Goal: Task Accomplishment & Management: Use online tool/utility

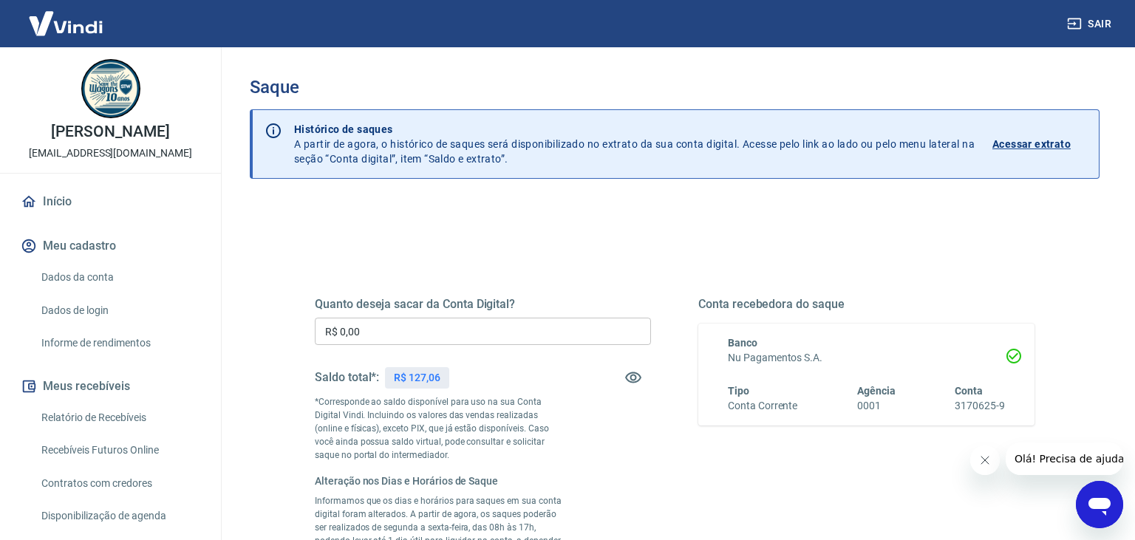
click at [507, 333] on input "R$ 0,00" at bounding box center [483, 331] width 336 height 27
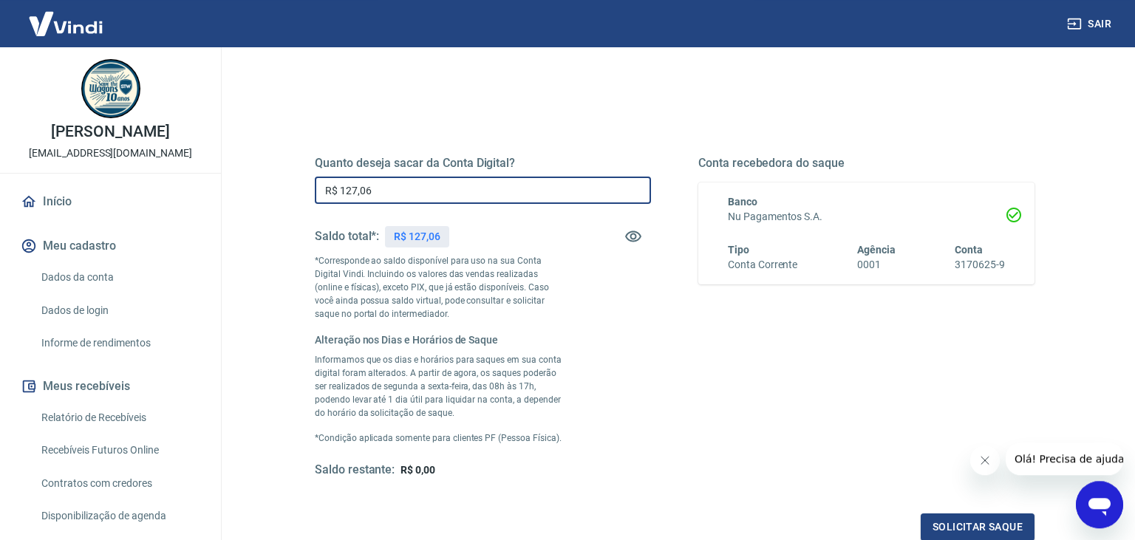
scroll to position [156, 0]
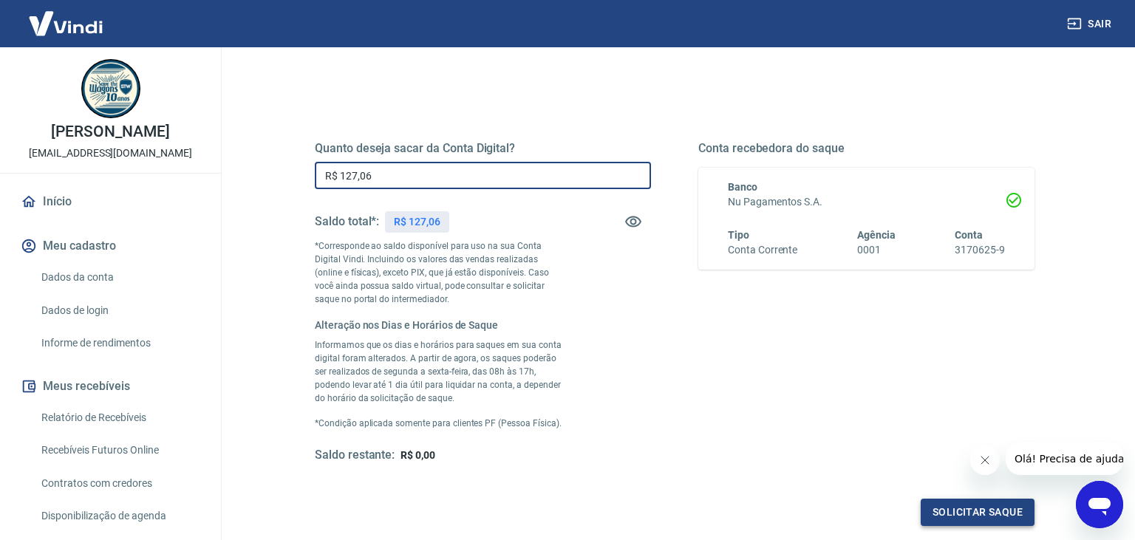
type input "R$ 127,06"
click at [965, 514] on button "Solicitar saque" at bounding box center [978, 512] width 114 height 27
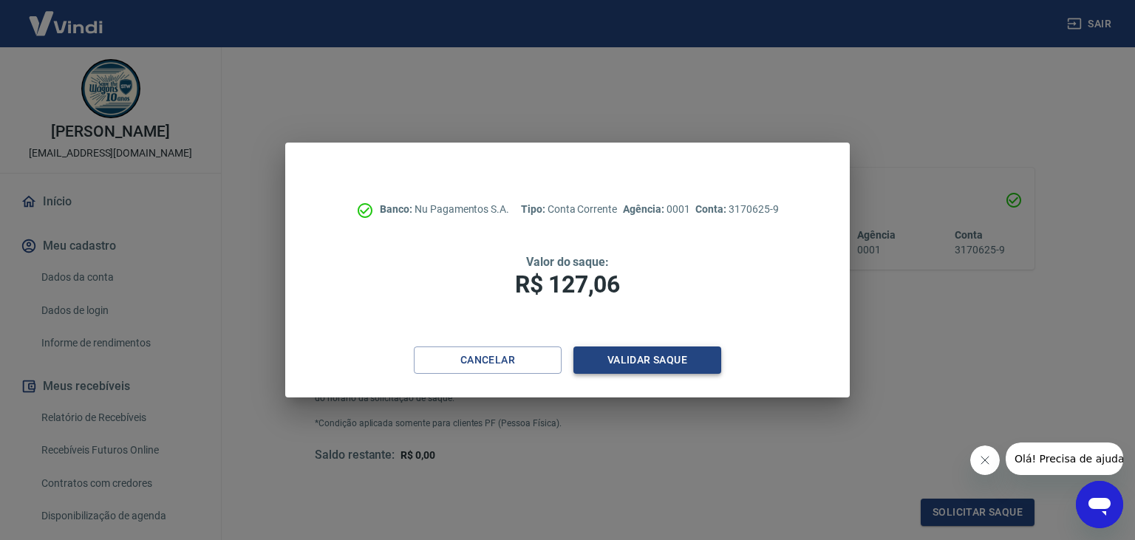
click at [657, 363] on button "Validar saque" at bounding box center [648, 360] width 148 height 27
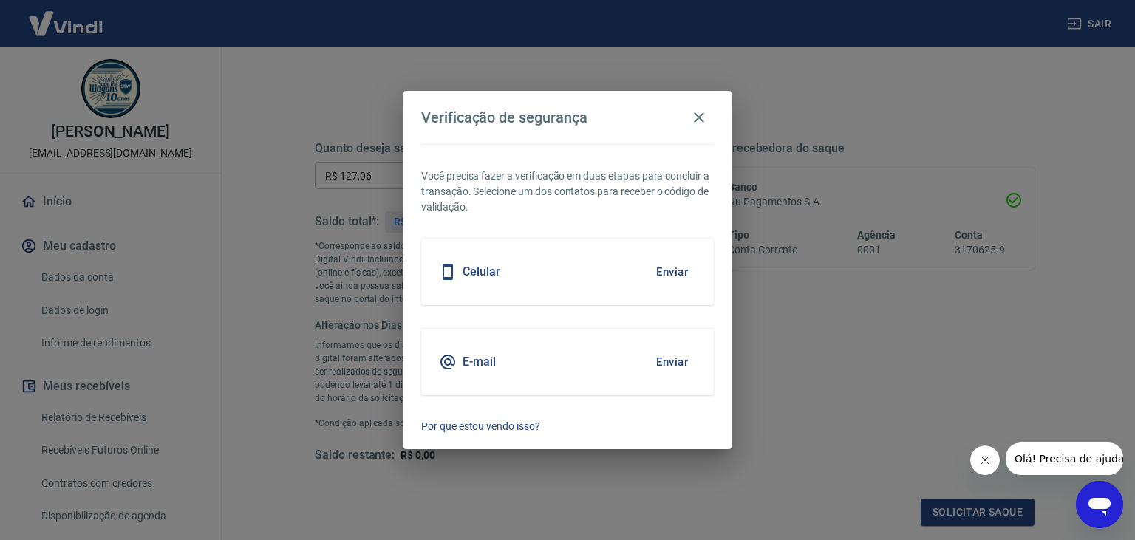
click at [533, 364] on div "E-mail Enviar" at bounding box center [567, 362] width 293 height 67
click at [479, 363] on h5 "E-mail" at bounding box center [479, 362] width 33 height 15
click at [670, 361] on button "Enviar" at bounding box center [672, 362] width 48 height 31
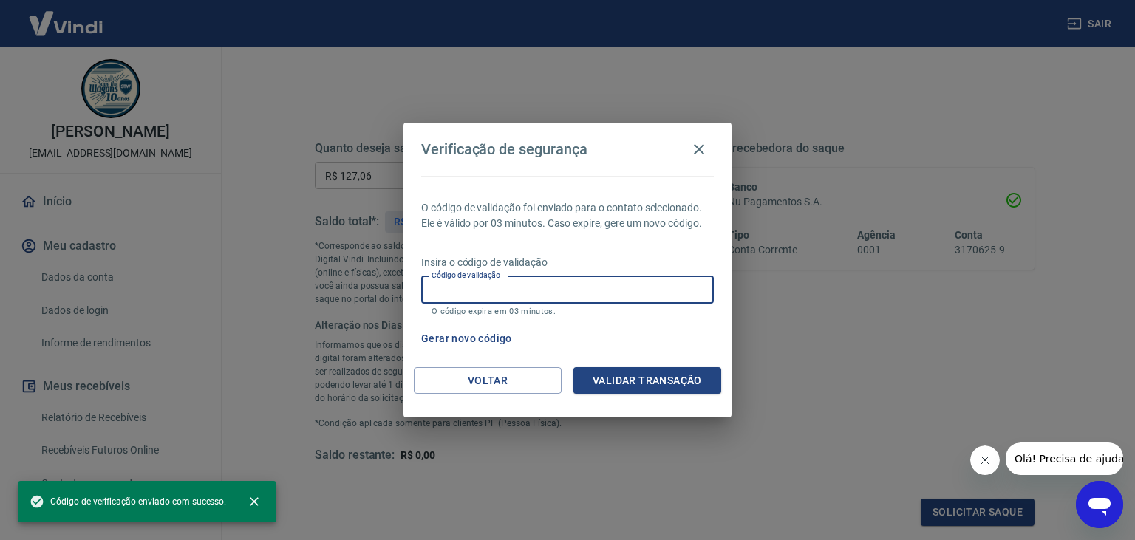
click at [477, 286] on input "Código de validação" at bounding box center [567, 289] width 293 height 27
paste input "848218"
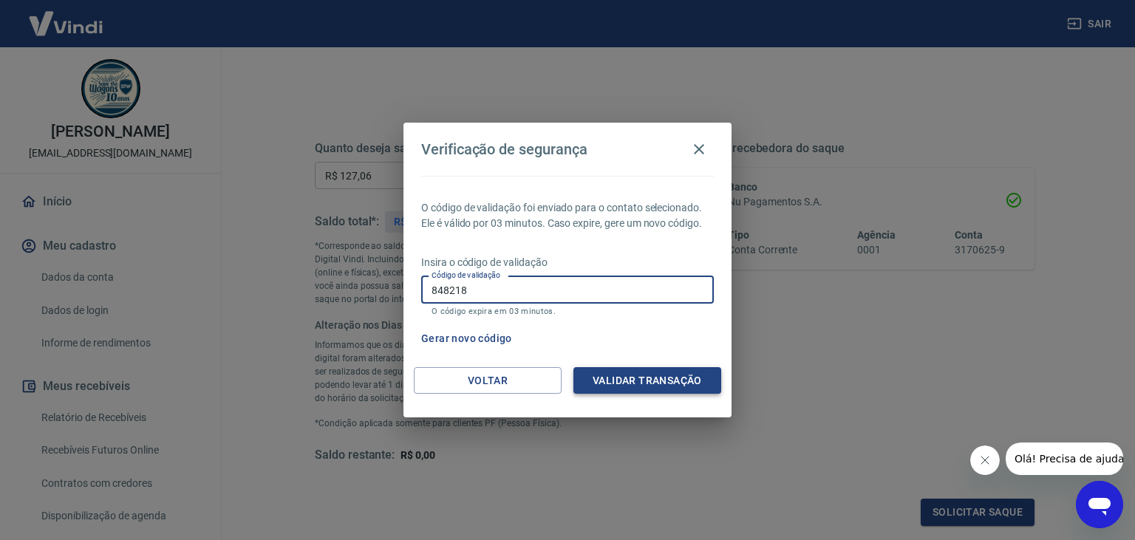
type input "848218"
click at [636, 380] on button "Validar transação" at bounding box center [648, 380] width 148 height 27
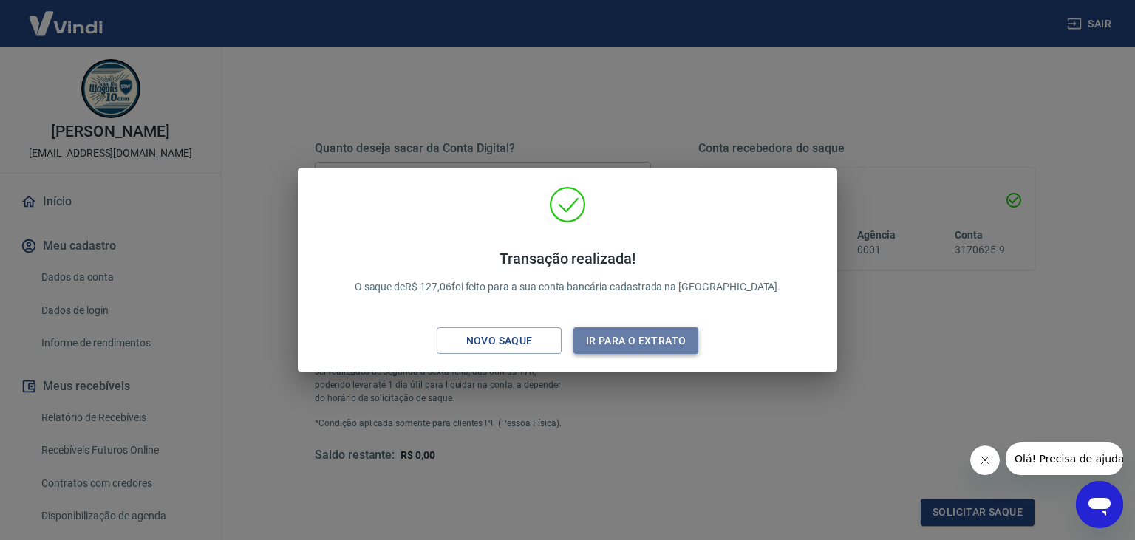
click at [619, 344] on button "Ir para o extrato" at bounding box center [636, 340] width 125 height 27
